Goal: Task Accomplishment & Management: Use online tool/utility

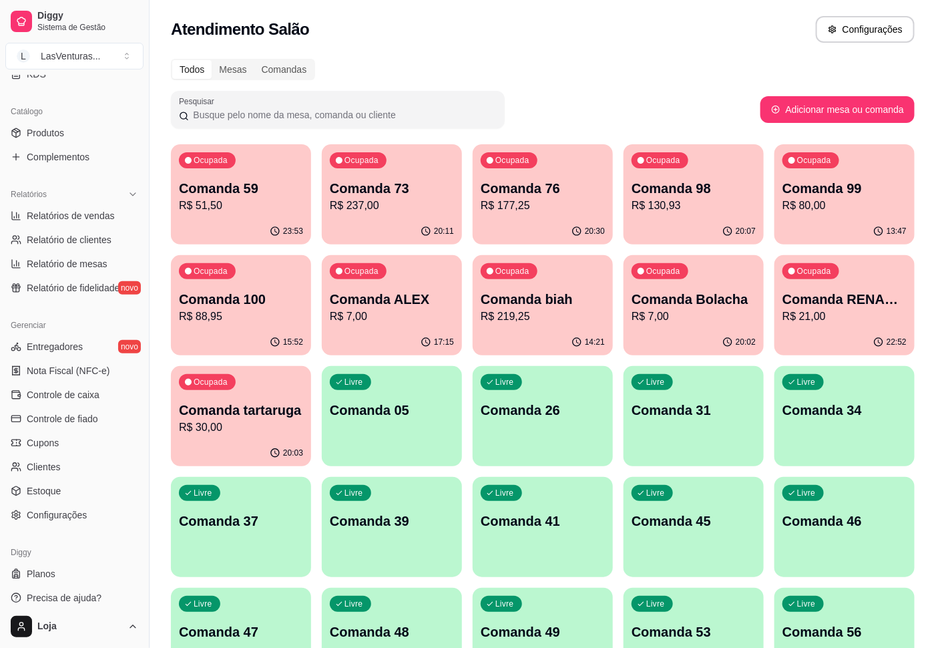
scroll to position [313, 0]
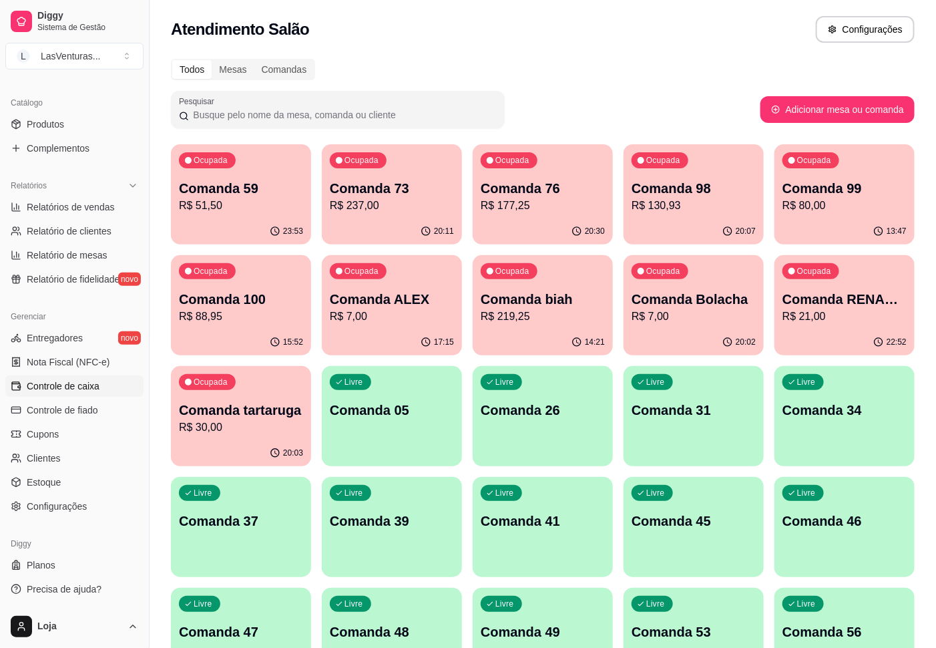
click at [78, 381] on span "Controle de caixa" at bounding box center [63, 385] width 73 height 13
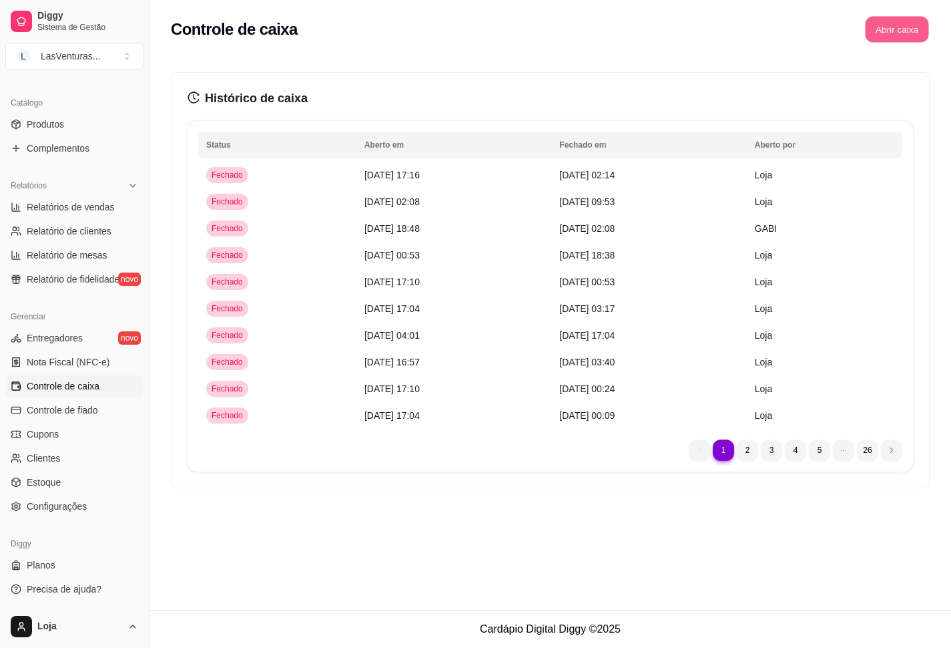
click at [902, 35] on button "Abrir caixa" at bounding box center [896, 30] width 63 height 26
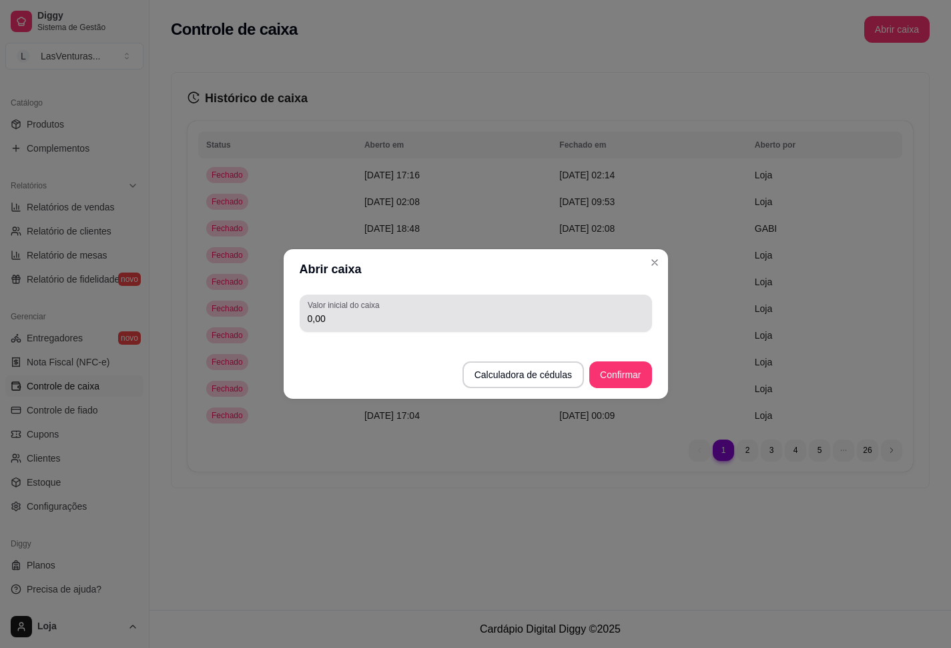
click at [379, 317] on input "0,00" at bounding box center [476, 318] width 337 height 13
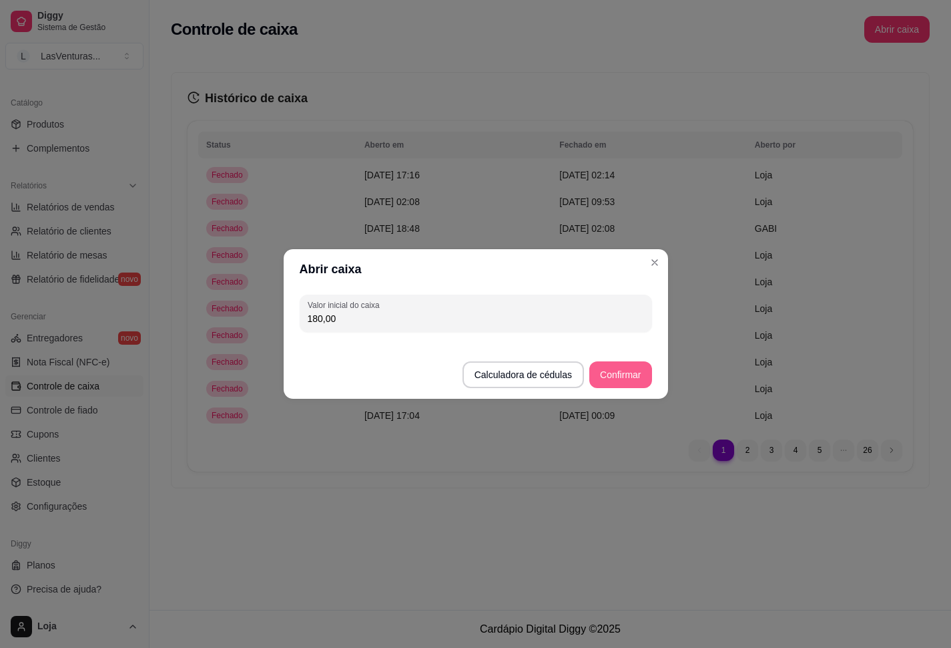
type input "180,00"
click at [622, 365] on button "Confirmar" at bounding box center [620, 375] width 61 height 26
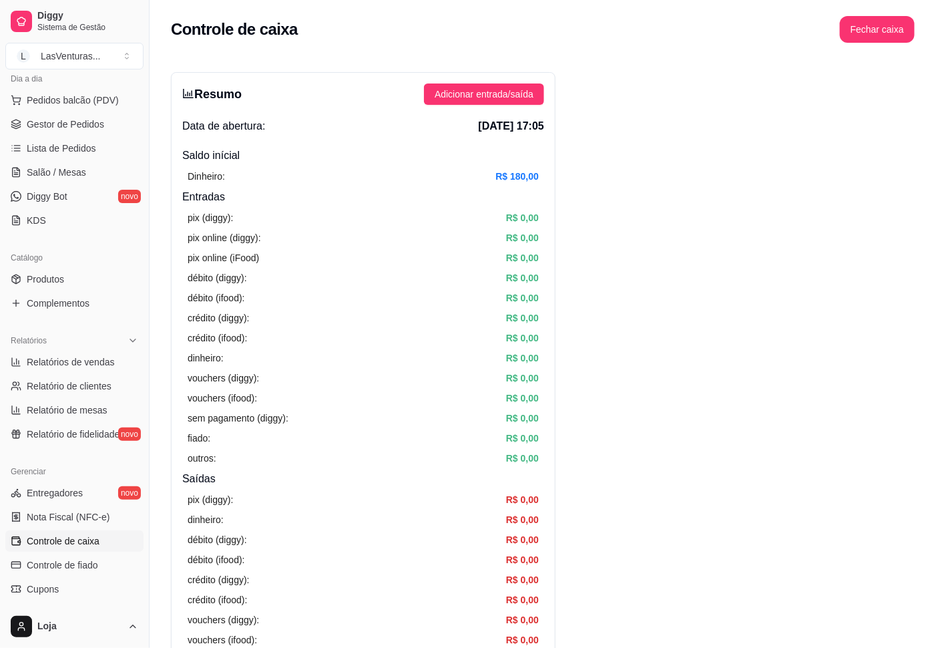
scroll to position [113, 0]
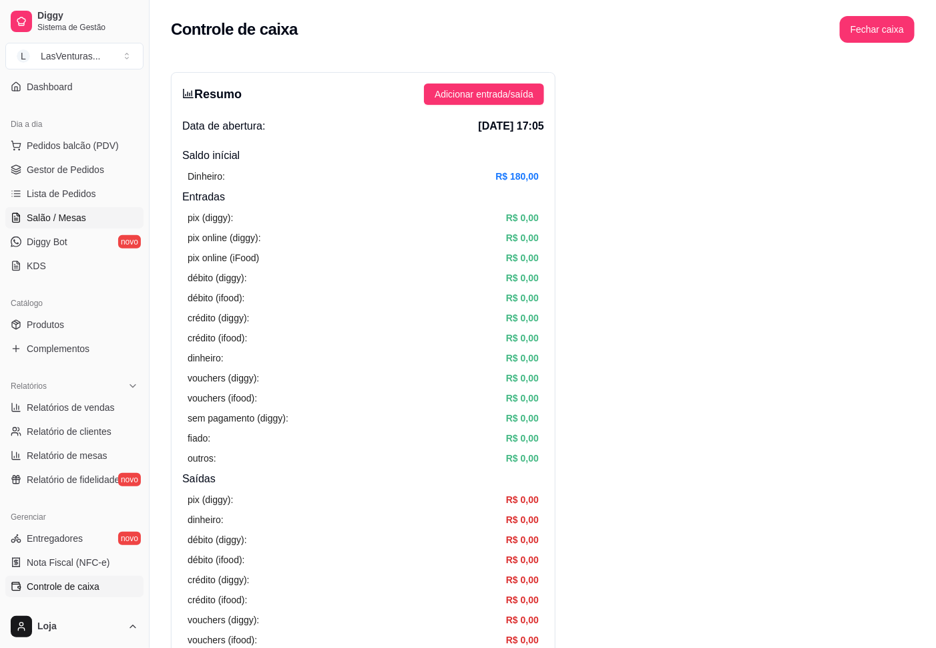
click at [60, 221] on span "Salão / Mesas" at bounding box center [56, 217] width 59 height 13
